Goal: Transaction & Acquisition: Obtain resource

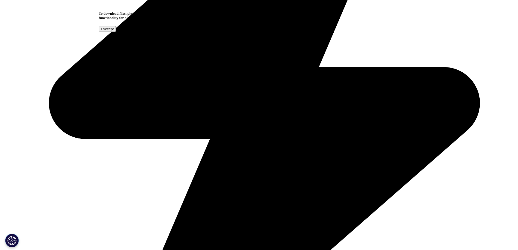
scroll to position [219, 321]
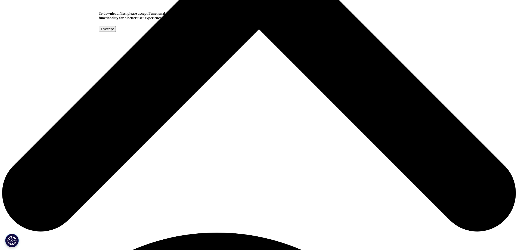
click at [116, 32] on input "I Accept" at bounding box center [107, 29] width 17 height 6
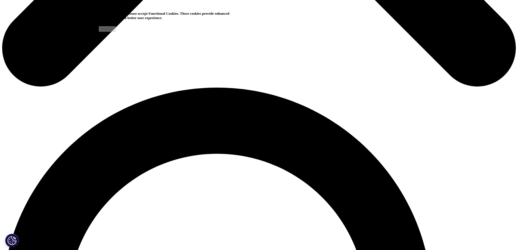
scroll to position [290, 0]
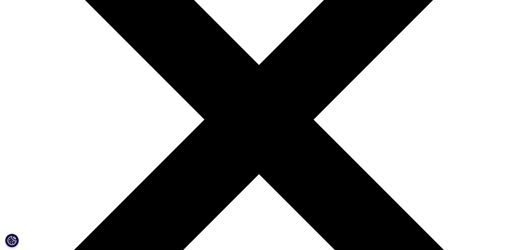
scroll to position [290, 0]
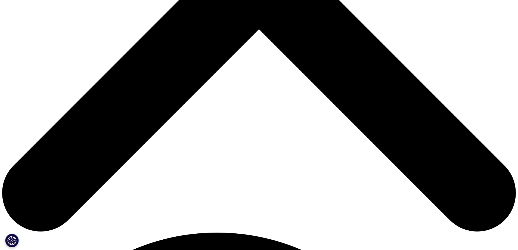
type input "Rasmus"
type input "Engel"
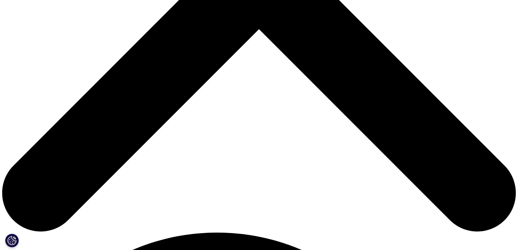
type input "Rasmus.engel@simon-kucher.com"
type input "Manager"
type input "SK"
select select "Denmark"
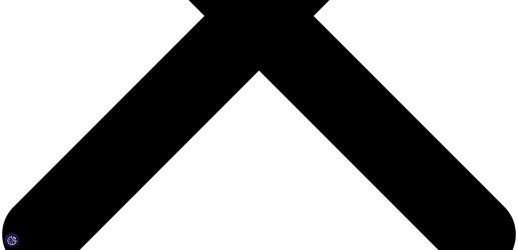
scroll to position [104, 0]
